Goal: Check status: Check status

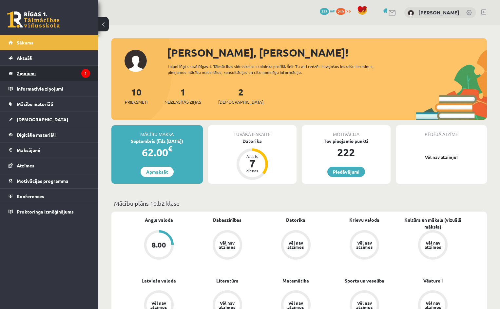
click at [38, 72] on legend "Ziņojumi 1" at bounding box center [53, 73] width 73 height 15
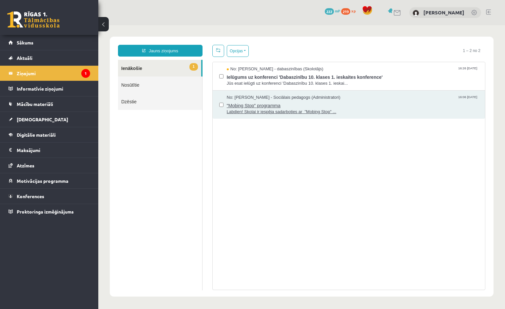
click at [357, 110] on span "Labdien! Skolai ir iespēja sadarboties ar "Mobing Stop" ..." at bounding box center [353, 112] width 252 height 6
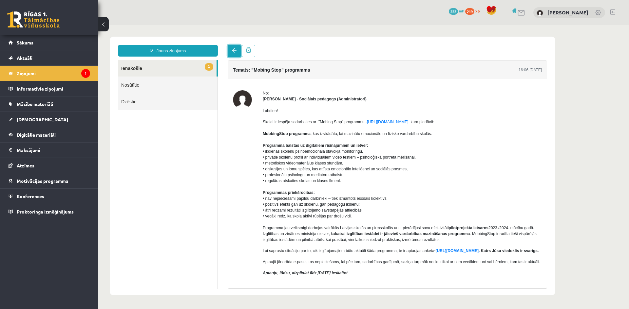
click at [230, 47] on link at bounding box center [234, 51] width 13 height 12
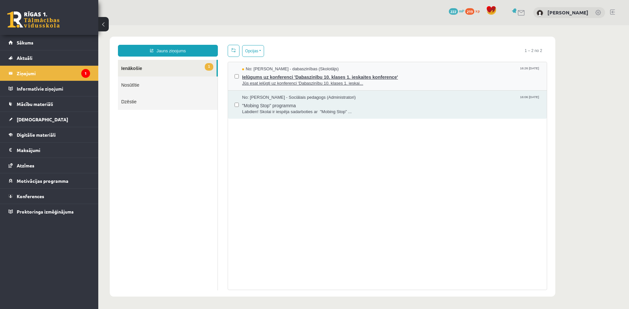
click at [278, 74] on span "Ielūgums uz konferenci 'Dabaszinību 10. klases 1. ieskaites konference'" at bounding box center [391, 76] width 298 height 8
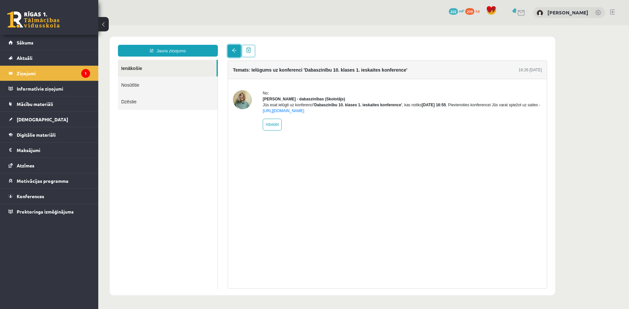
click at [228, 52] on link at bounding box center [234, 51] width 13 height 12
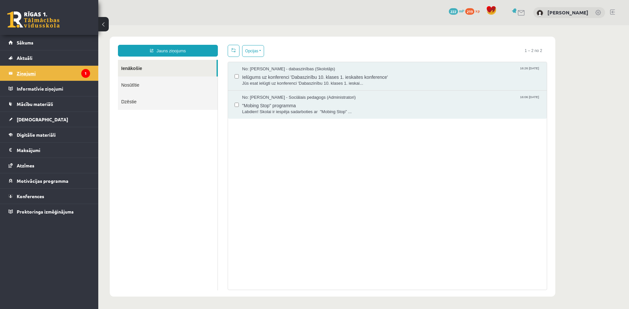
click at [67, 68] on legend "Ziņojumi 1" at bounding box center [53, 73] width 73 height 15
click at [50, 120] on link "[DEMOGRAPHIC_DATA]" at bounding box center [50, 119] width 82 height 15
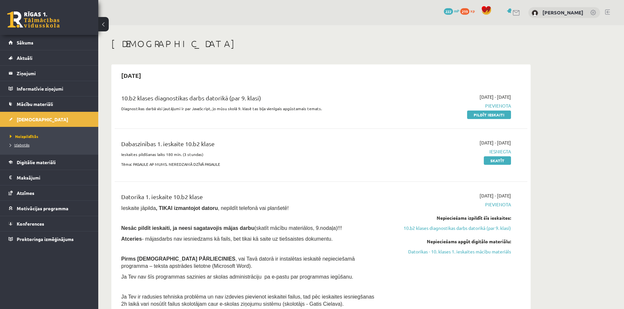
click at [27, 146] on span "Izlabotās" at bounding box center [20, 144] width 20 height 5
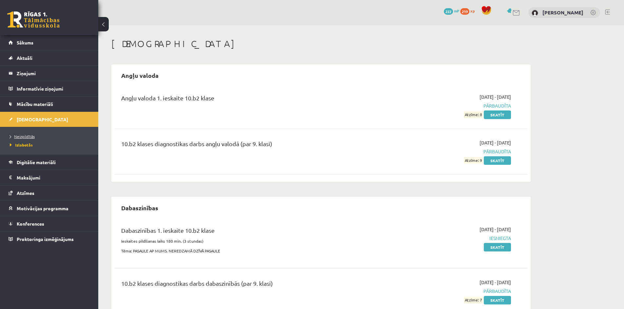
click at [28, 138] on span "Neizpildītās" at bounding box center [22, 136] width 25 height 5
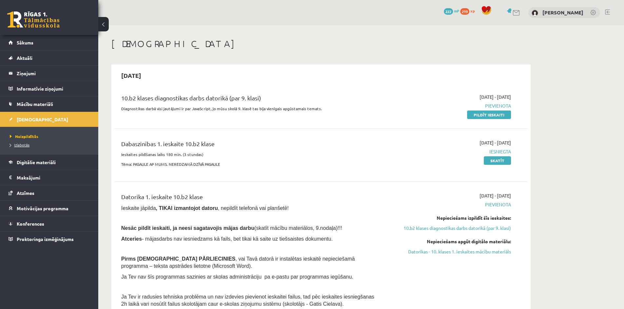
click at [29, 143] on span "Izlabotās" at bounding box center [20, 144] width 20 height 5
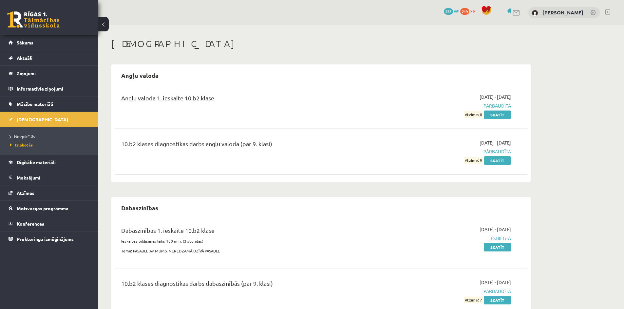
scroll to position [26, 0]
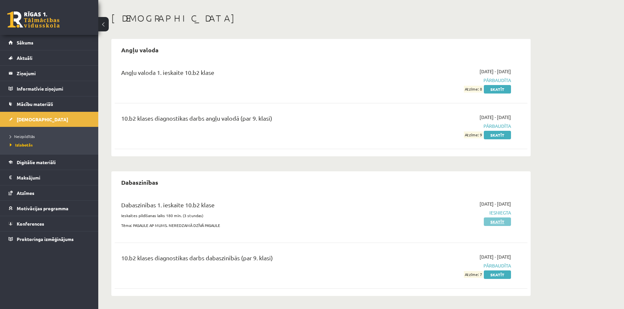
click at [499, 221] on link "Skatīt" at bounding box center [497, 222] width 27 height 9
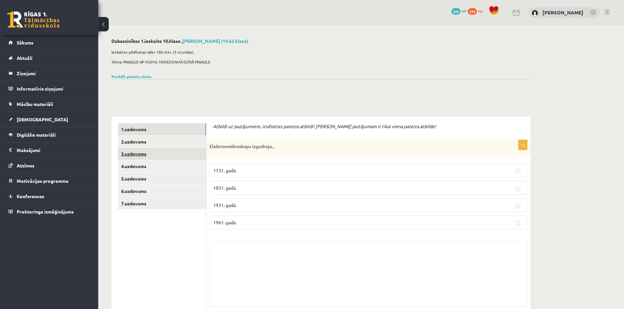
click at [153, 150] on link "3.uzdevums" at bounding box center [162, 154] width 88 height 12
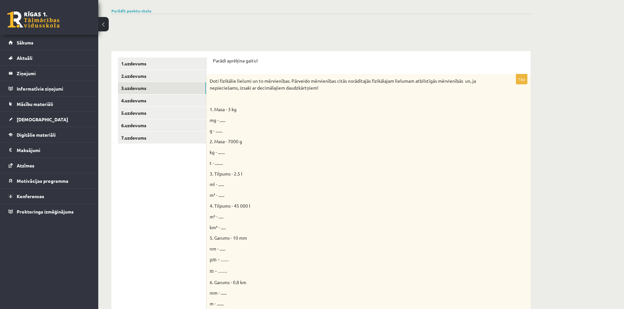
scroll to position [65, 0]
click at [154, 103] on link "4.uzdevums" at bounding box center [162, 101] width 88 height 12
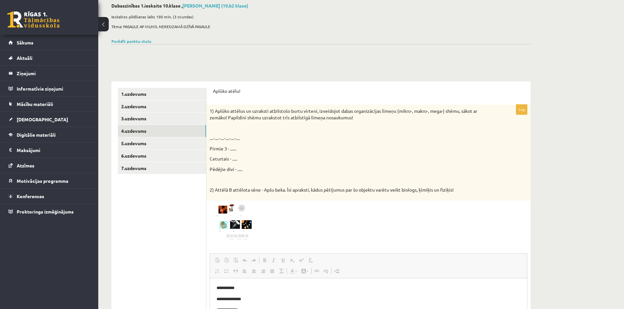
scroll to position [33, 0]
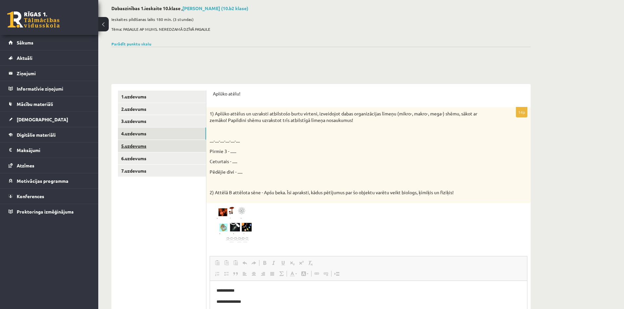
click at [154, 147] on link "5.uzdevums" at bounding box center [162, 146] width 88 height 12
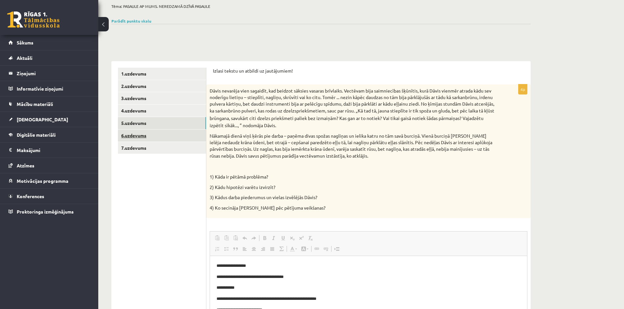
scroll to position [46, 0]
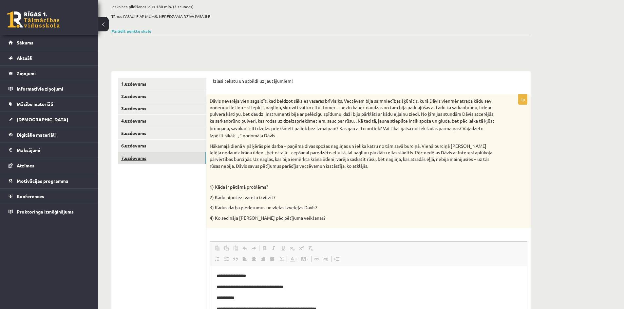
click at [162, 160] on link "7.uzdevums" at bounding box center [162, 158] width 88 height 12
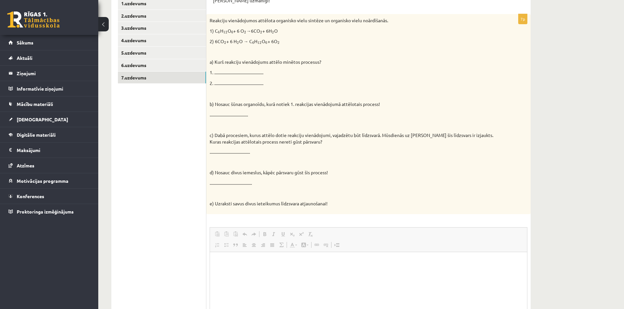
scroll to position [112, 0]
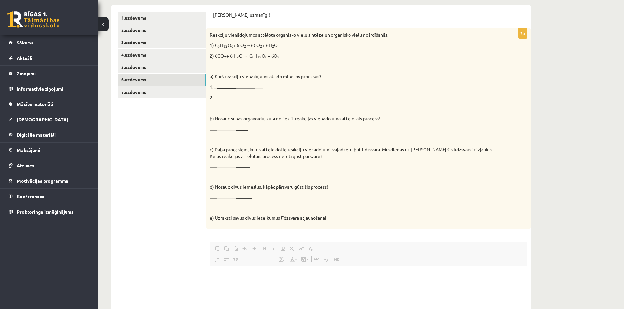
click at [157, 83] on link "6.uzdevums" at bounding box center [162, 80] width 88 height 12
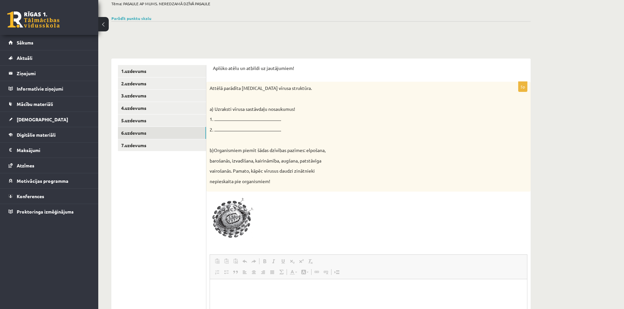
scroll to position [39, 0]
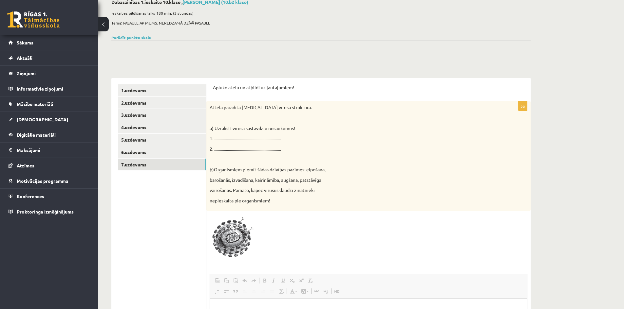
click at [167, 164] on link "7.uzdevums" at bounding box center [162, 165] width 88 height 12
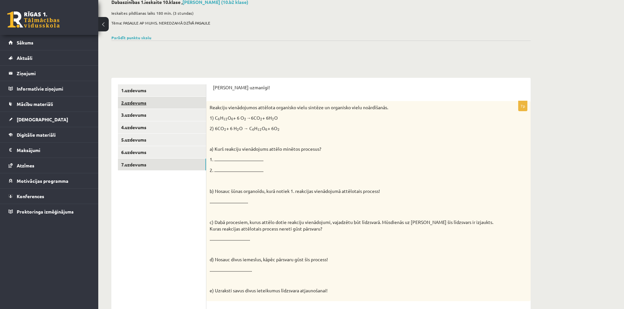
click at [147, 106] on link "2.uzdevums" at bounding box center [162, 103] width 88 height 12
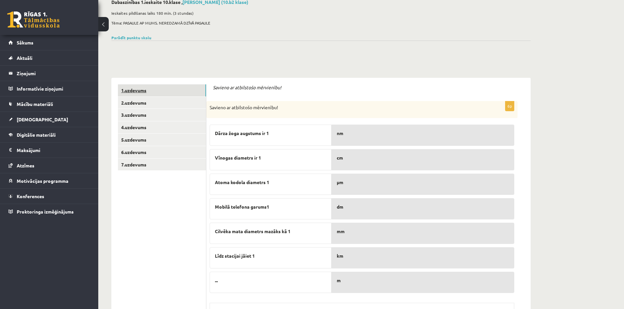
click at [160, 92] on link "1.uzdevums" at bounding box center [162, 90] width 88 height 12
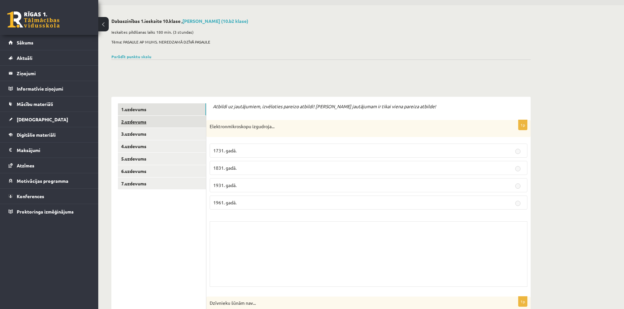
scroll to position [6, 0]
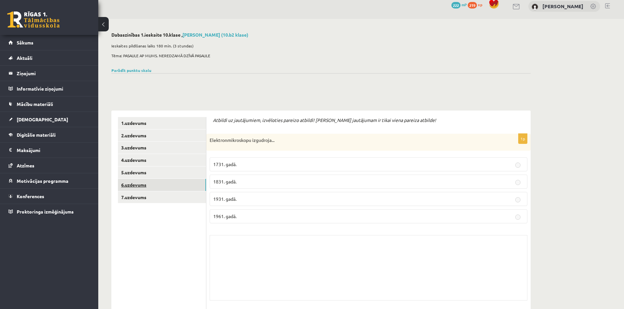
click at [156, 183] on link "6.uzdevums" at bounding box center [162, 185] width 88 height 12
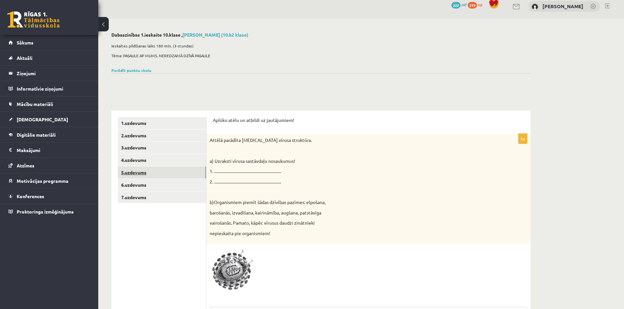
click at [160, 167] on link "5.uzdevums" at bounding box center [162, 173] width 88 height 12
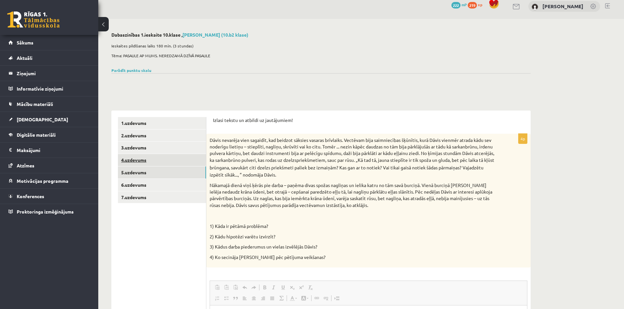
scroll to position [0, 0]
click at [144, 185] on link "6.uzdevums" at bounding box center [162, 185] width 88 height 12
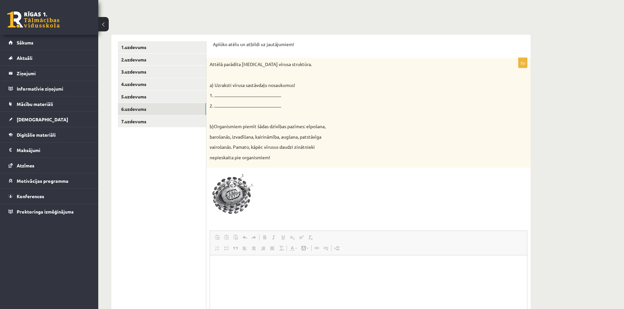
scroll to position [72, 0]
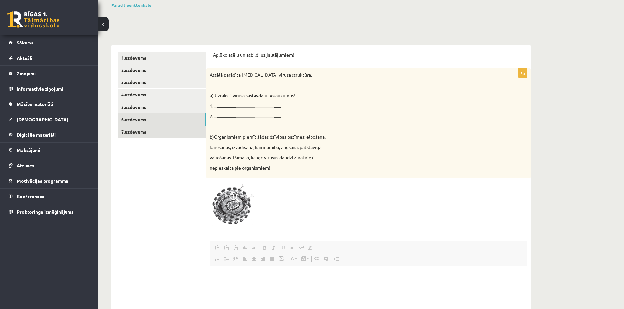
click at [152, 132] on link "7.uzdevums" at bounding box center [162, 132] width 88 height 12
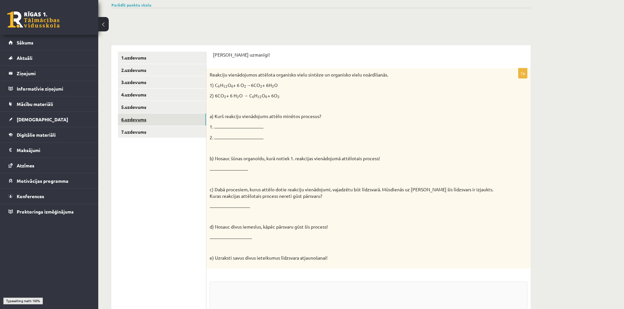
click at [158, 121] on link "6.uzdevums" at bounding box center [162, 120] width 88 height 12
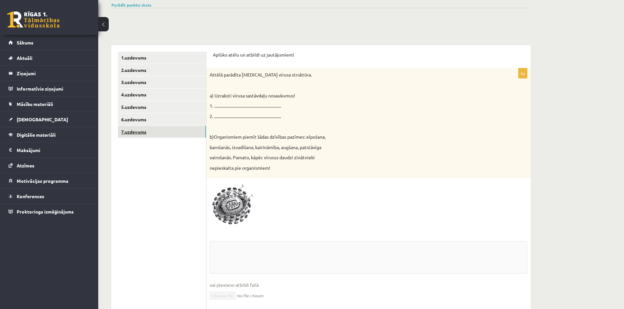
click at [164, 130] on link "7.uzdevums" at bounding box center [162, 132] width 88 height 12
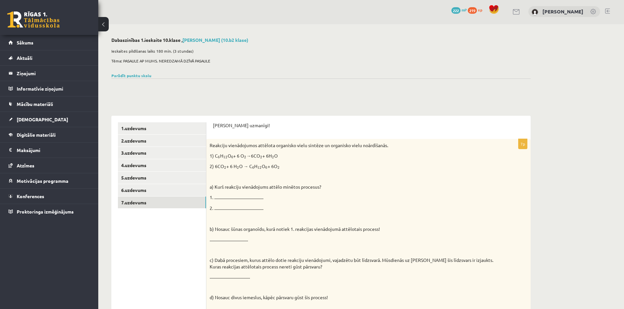
scroll to position [0, 0]
click at [608, 9] on link at bounding box center [607, 11] width 5 height 5
